Goal: Check status: Verify the current state of an ongoing process or item

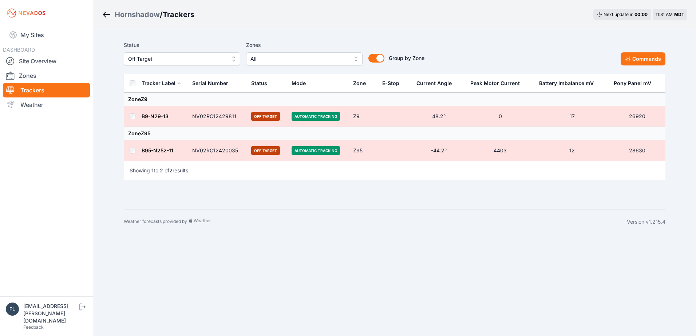
click at [321, 59] on span "All" at bounding box center [299, 59] width 98 height 9
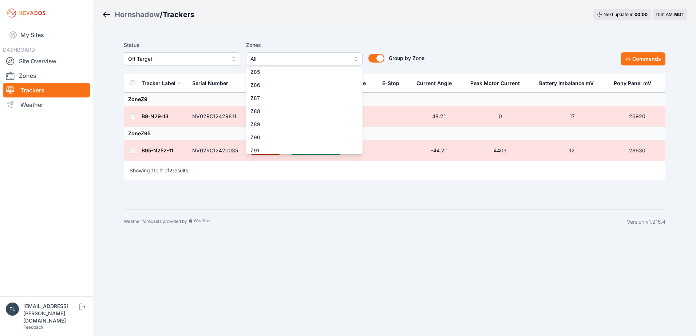
scroll to position [1092, 0]
click at [284, 139] on span "Z89" at bounding box center [299, 136] width 99 height 7
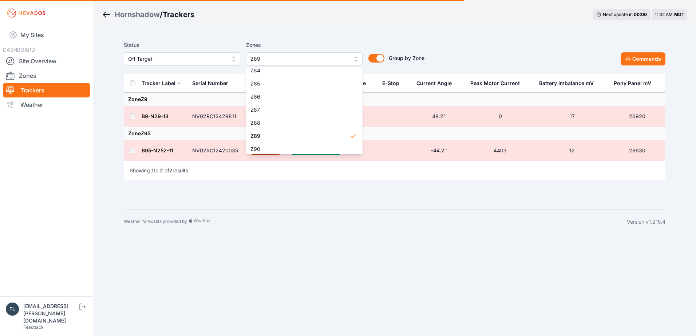
click at [317, 35] on div "Status Off Target Zones Z89 Z1 Z2 Z3 Z4 Z5 Z6 Z7 Z8 Z9 Z10 Z11 Z12 Z13 Z14 Z15 …" at bounding box center [394, 119] width 559 height 180
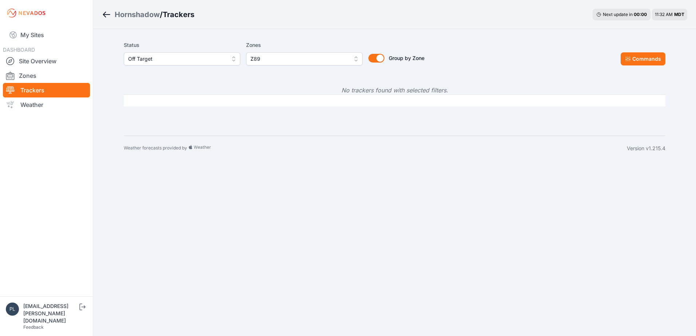
click at [191, 58] on span "Off Target" at bounding box center [177, 59] width 98 height 9
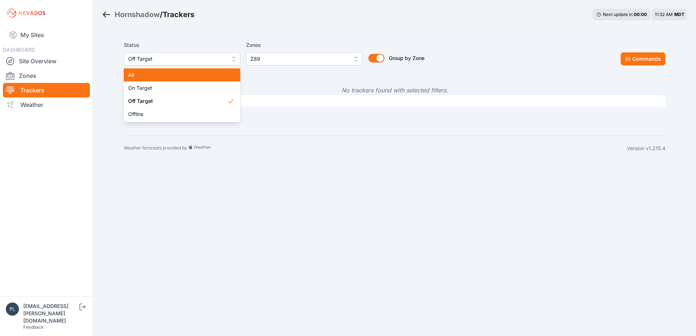
click at [186, 76] on span "All" at bounding box center [177, 74] width 99 height 7
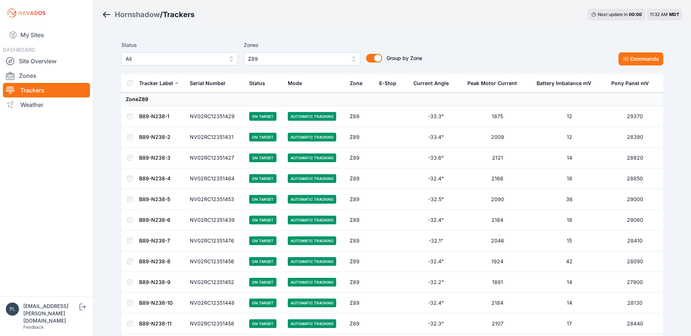
click at [153, 116] on link "B89-N238-1" at bounding box center [154, 116] width 30 height 6
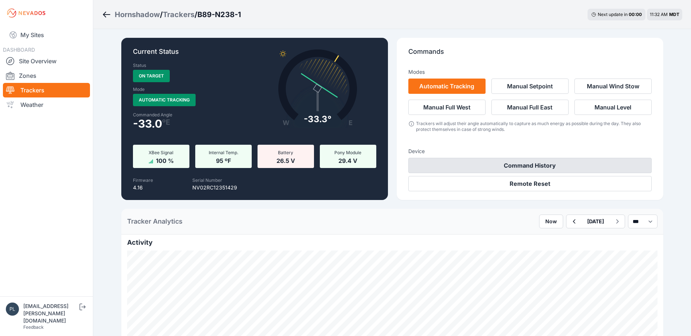
click at [503, 160] on button "Command History" at bounding box center [529, 165] width 243 height 15
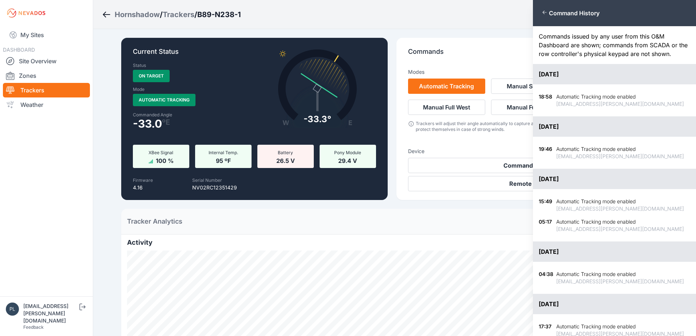
click at [413, 39] on div "Close panel Command History Commands issued by any user from this O&M Dashboard…" at bounding box center [348, 168] width 696 height 336
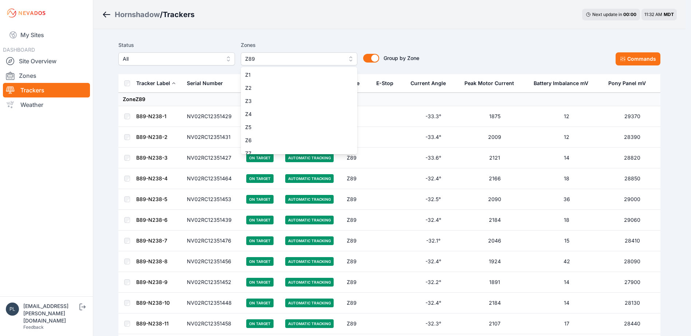
click at [278, 58] on span "Z89" at bounding box center [294, 59] width 98 height 9
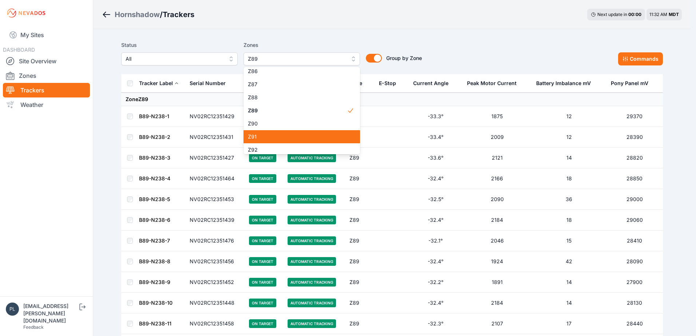
scroll to position [1117, 0]
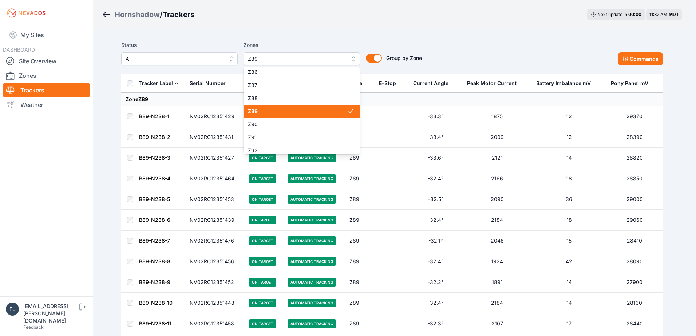
click at [271, 113] on span "Z89" at bounding box center [297, 111] width 99 height 7
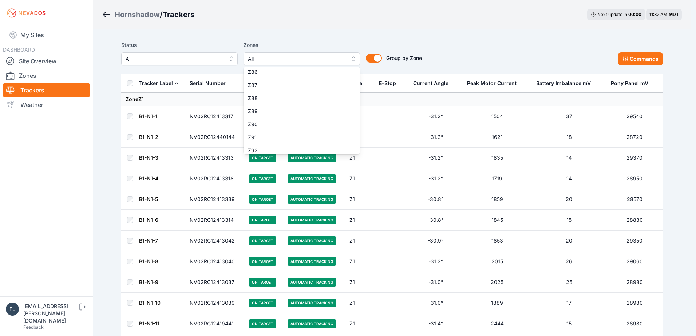
scroll to position [1153, 0]
click at [272, 130] on span "Z93" at bounding box center [297, 127] width 99 height 7
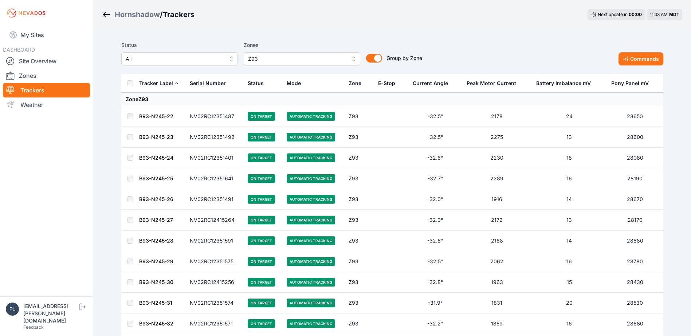
click at [153, 117] on link "B93-N245-22" at bounding box center [156, 116] width 34 height 6
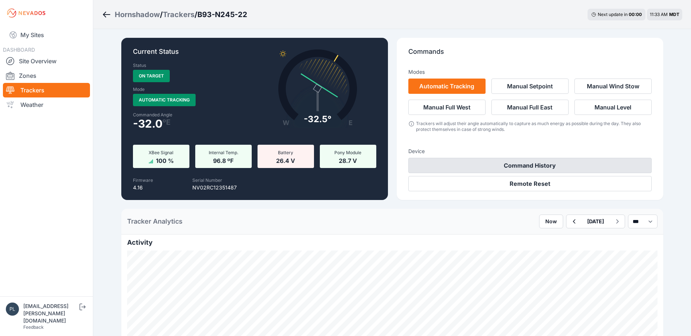
click at [507, 169] on button "Command History" at bounding box center [529, 165] width 243 height 15
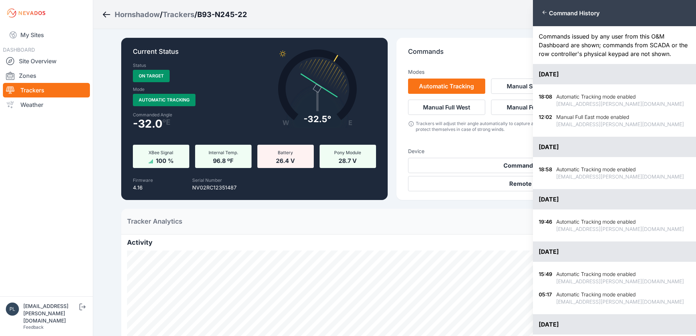
click at [546, 13] on icon "button" at bounding box center [545, 12] width 6 height 6
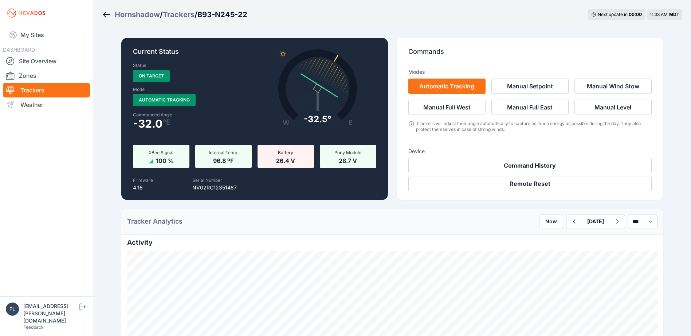
click at [110, 17] on icon "Breadcrumb" at bounding box center [106, 14] width 9 height 9
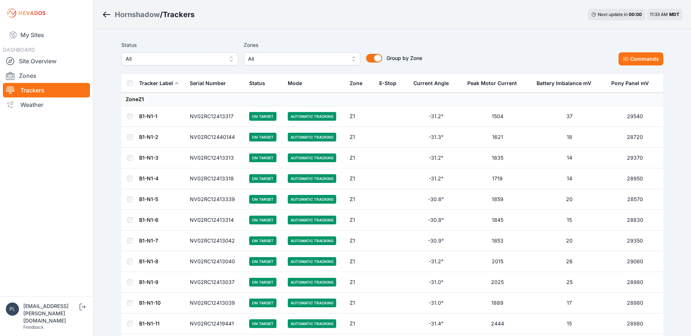
click at [294, 62] on span "All" at bounding box center [297, 59] width 98 height 9
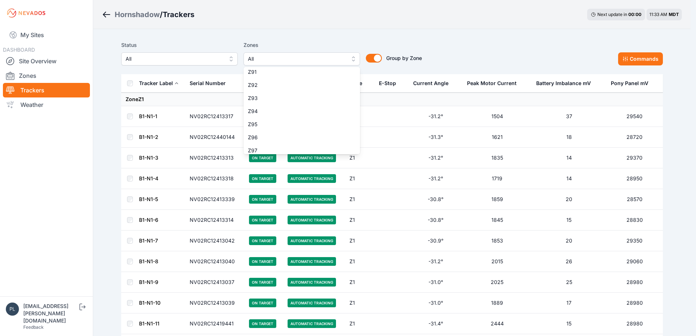
scroll to position [1179, 0]
click at [274, 143] on span "Z96" at bounding box center [297, 140] width 99 height 7
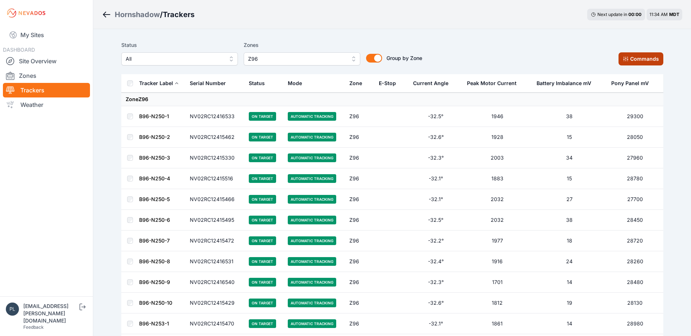
drag, startPoint x: 635, startPoint y: 60, endPoint x: 630, endPoint y: 63, distance: 5.2
click at [635, 60] on button "Commands" at bounding box center [640, 58] width 45 height 13
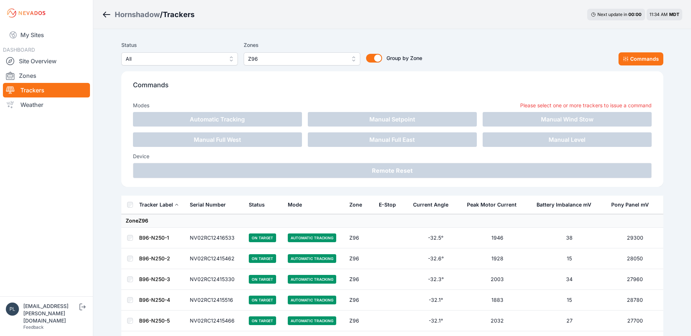
click at [148, 238] on link "B96-N250-1" at bounding box center [154, 238] width 30 height 6
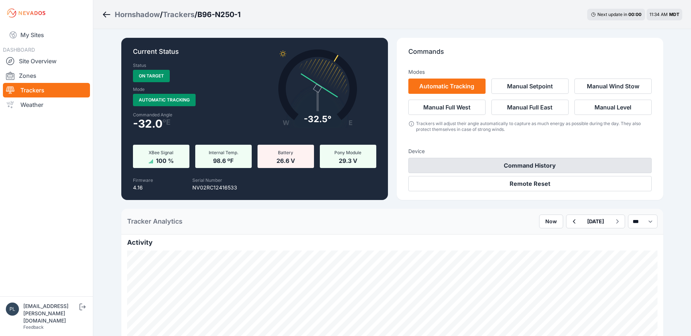
click at [526, 170] on button "Command History" at bounding box center [529, 165] width 243 height 15
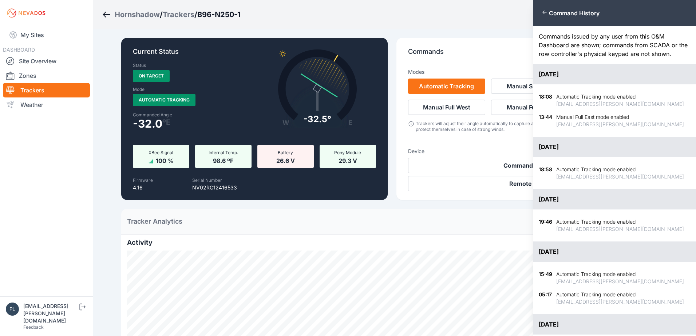
click at [108, 14] on div "Close panel Command History Commands issued by any user from this O&M Dashboard…" at bounding box center [348, 168] width 696 height 336
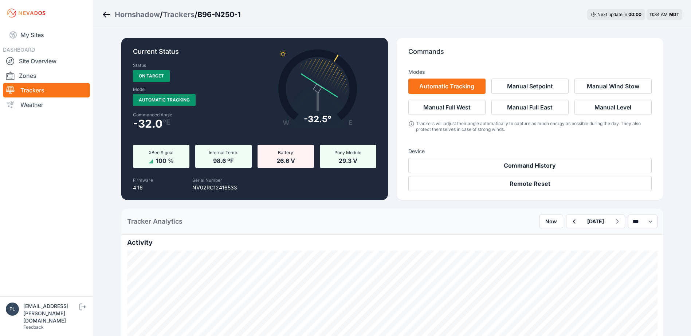
click at [107, 14] on icon "Breadcrumb" at bounding box center [106, 14] width 9 height 9
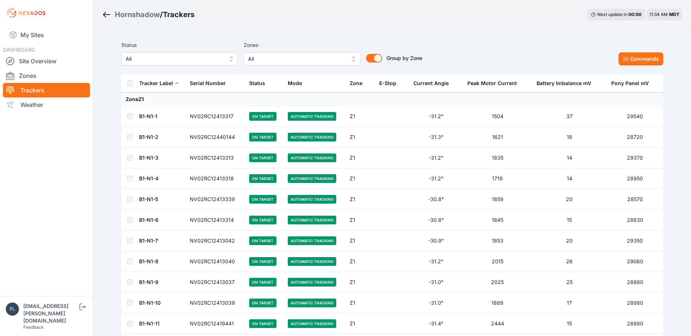
click at [217, 59] on span "All" at bounding box center [175, 59] width 98 height 9
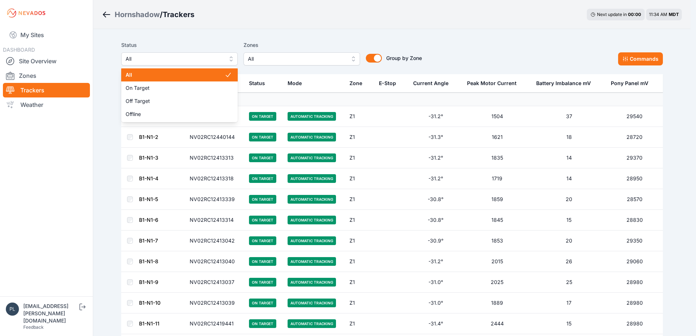
click at [307, 52] on div "Status All All On Target Off Target Offline Zones All Group by Zone Group by Zo…" at bounding box center [271, 53] width 301 height 25
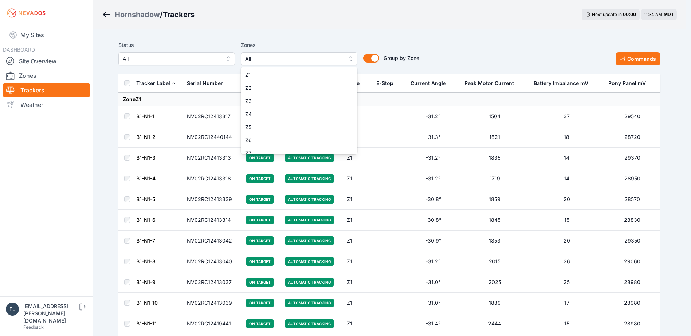
click at [308, 55] on span "All" at bounding box center [294, 59] width 98 height 9
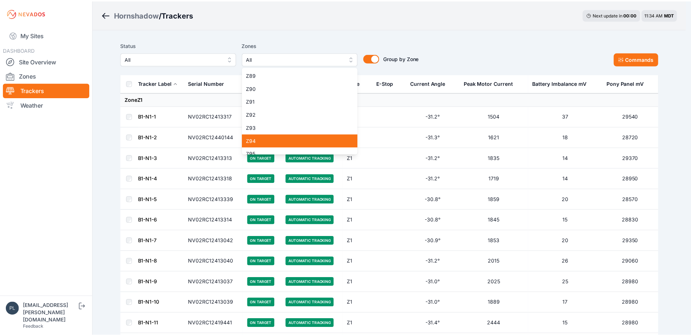
scroll to position [1143, 0]
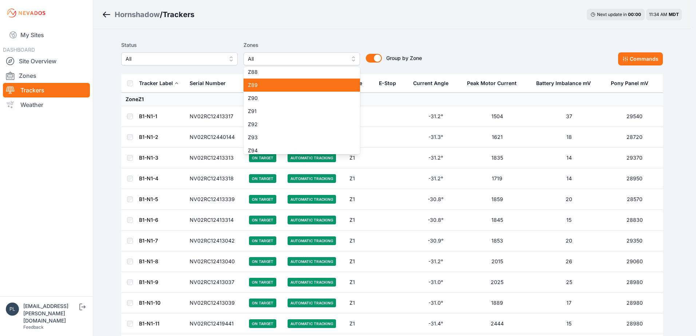
click at [281, 86] on span "Z89" at bounding box center [297, 85] width 99 height 7
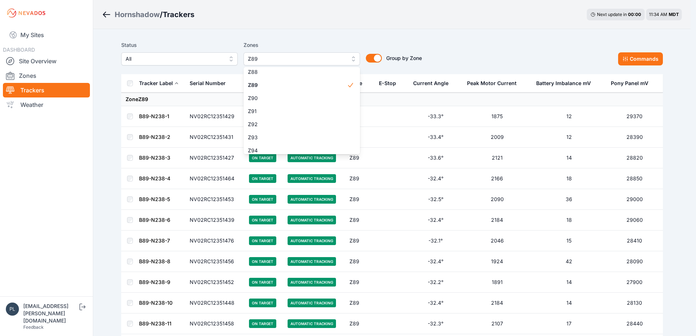
drag, startPoint x: 293, startPoint y: 20, endPoint x: 297, endPoint y: 29, distance: 9.3
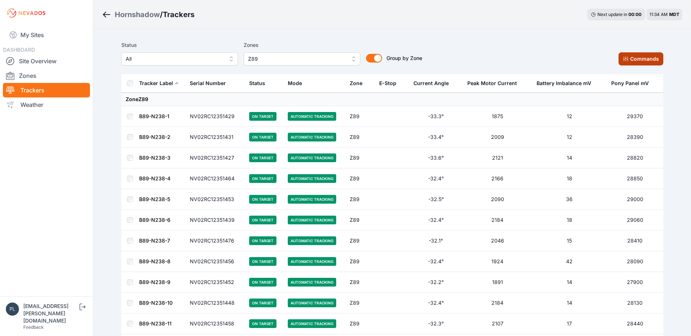
click at [639, 60] on button "Commands" at bounding box center [640, 58] width 45 height 13
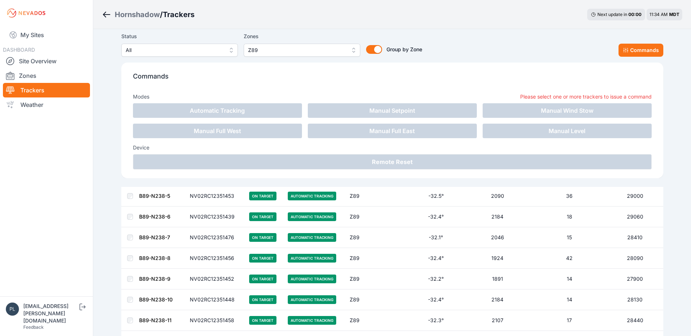
scroll to position [146, 0]
click at [156, 261] on link "B89-N238-9" at bounding box center [154, 258] width 31 height 6
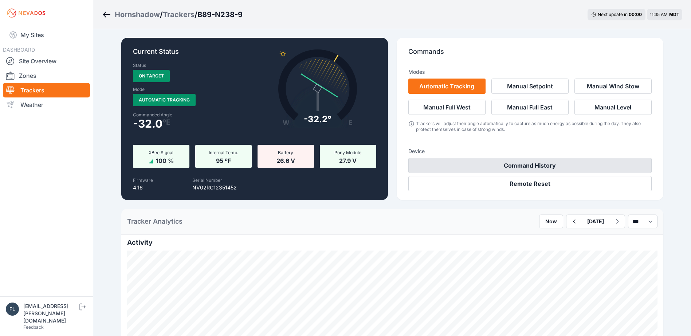
click at [476, 167] on button "Command History" at bounding box center [529, 165] width 243 height 15
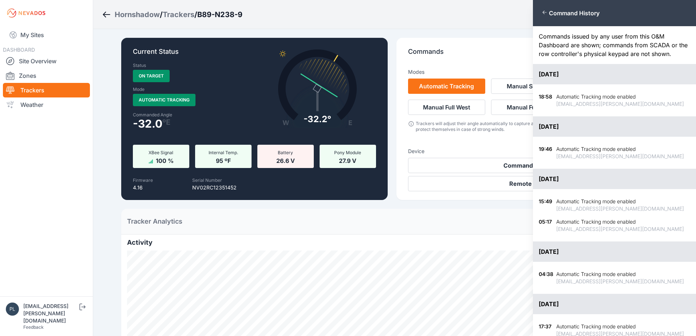
click at [118, 241] on div "Close panel Command History Commands issued by any user from this O&M Dashboard…" at bounding box center [348, 168] width 696 height 336
